Goal: Information Seeking & Learning: Learn about a topic

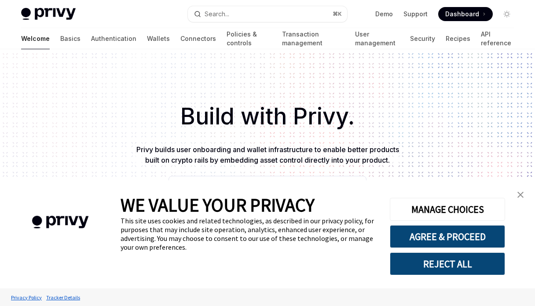
scroll to position [118, 0]
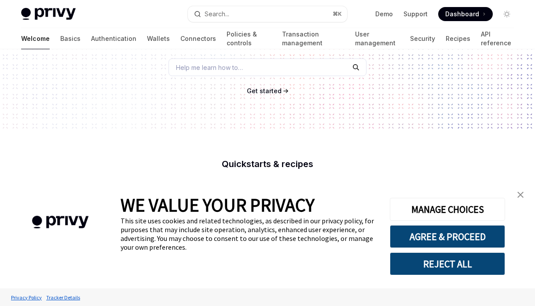
click at [269, 92] on span "Get started" at bounding box center [264, 90] width 35 height 7
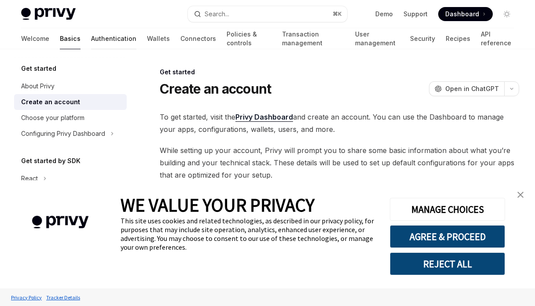
click at [91, 40] on link "Authentication" at bounding box center [113, 38] width 45 height 21
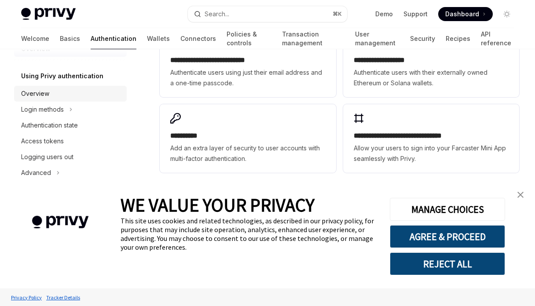
scroll to position [23, 0]
click at [54, 108] on div "Login methods" at bounding box center [42, 109] width 43 height 11
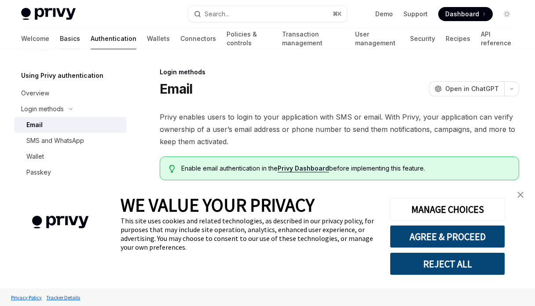
click at [60, 42] on link "Basics" at bounding box center [70, 38] width 20 height 21
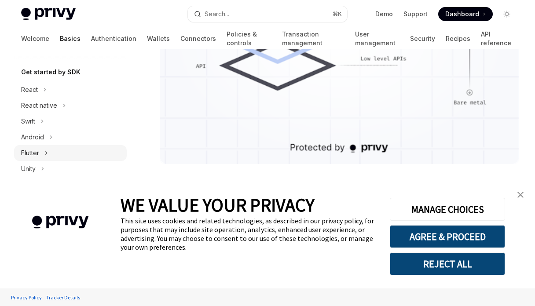
scroll to position [81, 0]
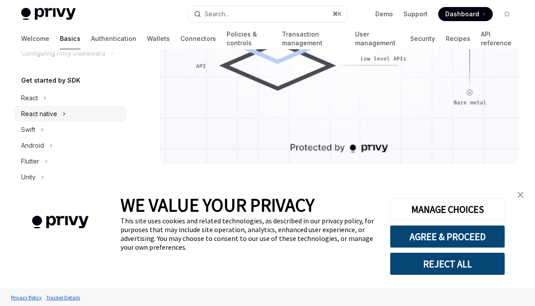
click at [75, 116] on div "React native" at bounding box center [70, 114] width 113 height 16
type textarea "*"
